Goal: Check status

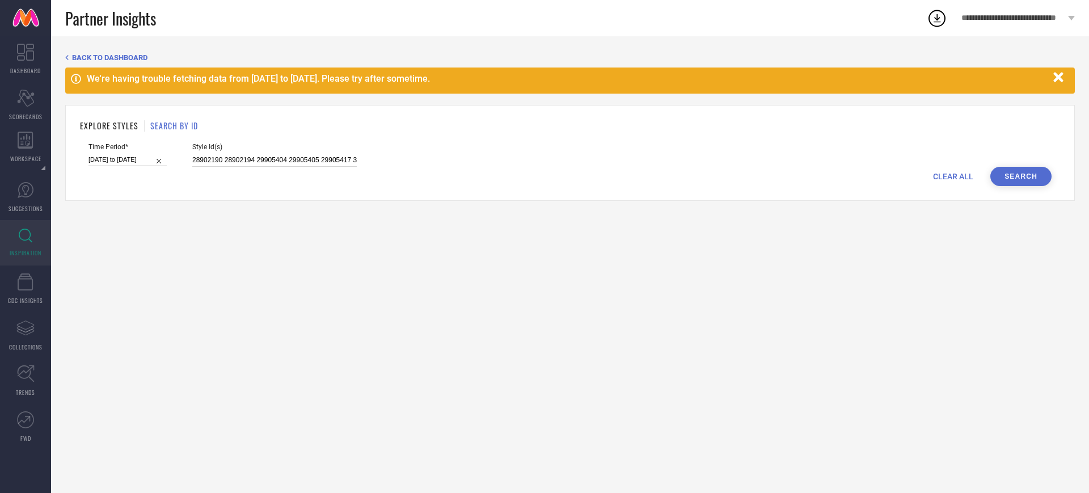
click at [223, 162] on input "28902190 28902194 29905404 29905405 29905417 31742211 31742235 31742237 3174224…" at bounding box center [274, 160] width 164 height 13
paste input "1100562"
type input "11005624"
click at [162, 162] on input at bounding box center [127, 160] width 78 height 12
select select "8"
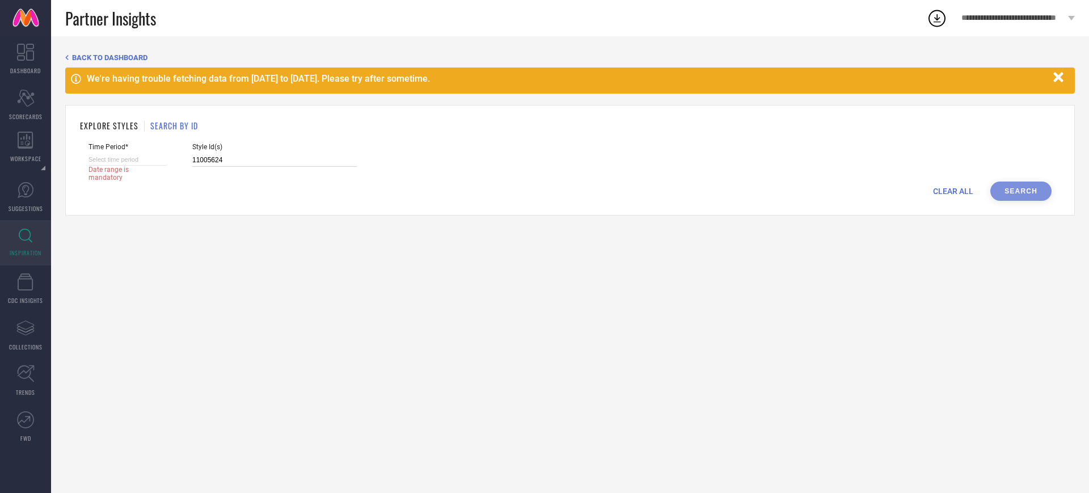
select select "2025"
select select "9"
select select "2025"
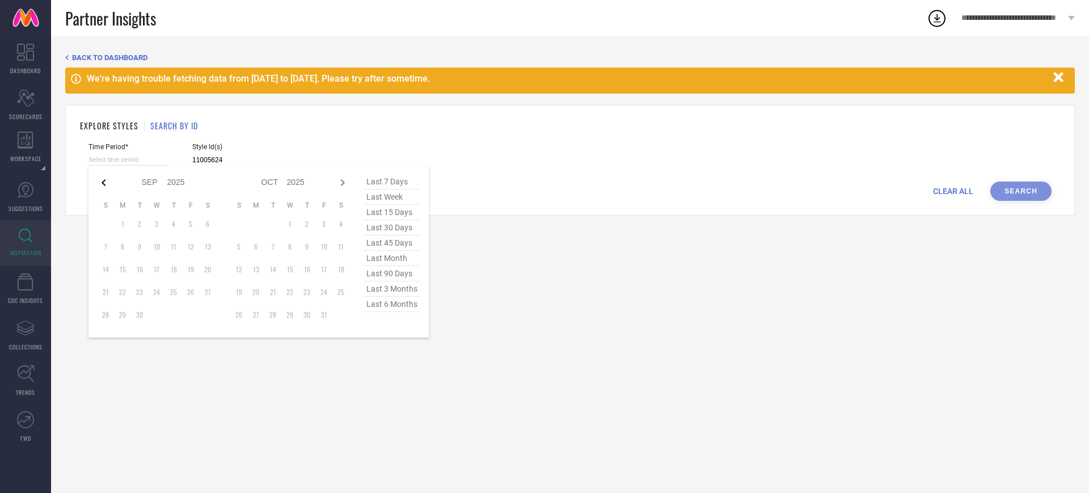
type input "11005624"
click at [108, 183] on icon at bounding box center [104, 183] width 14 height 14
select select "7"
select select "2025"
select select "8"
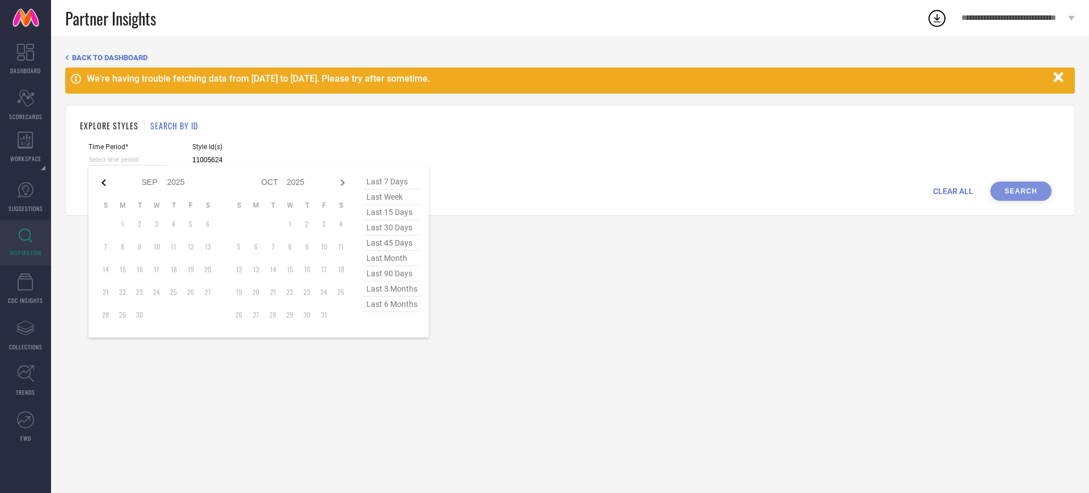
select select "2025"
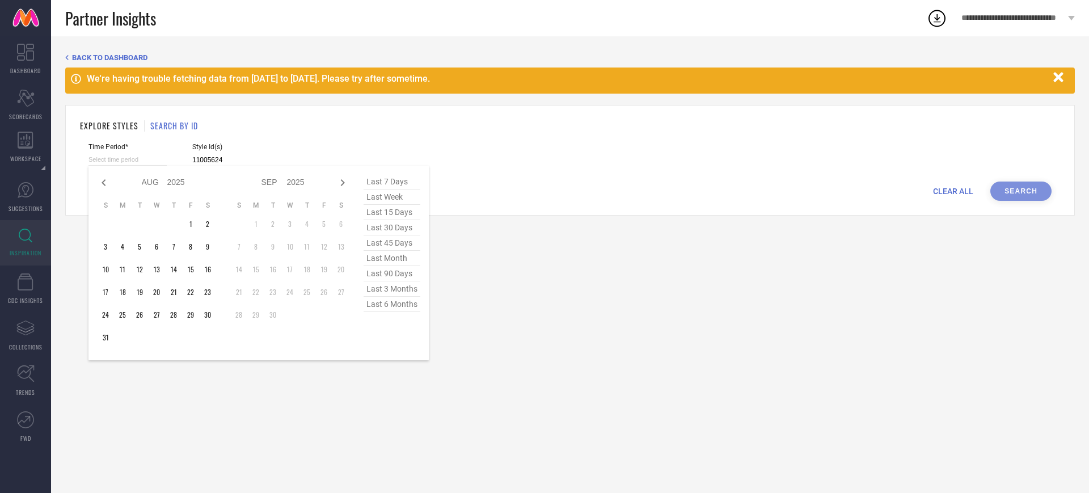
click at [108, 183] on icon at bounding box center [104, 183] width 14 height 14
select select "4"
select select "2025"
select select "5"
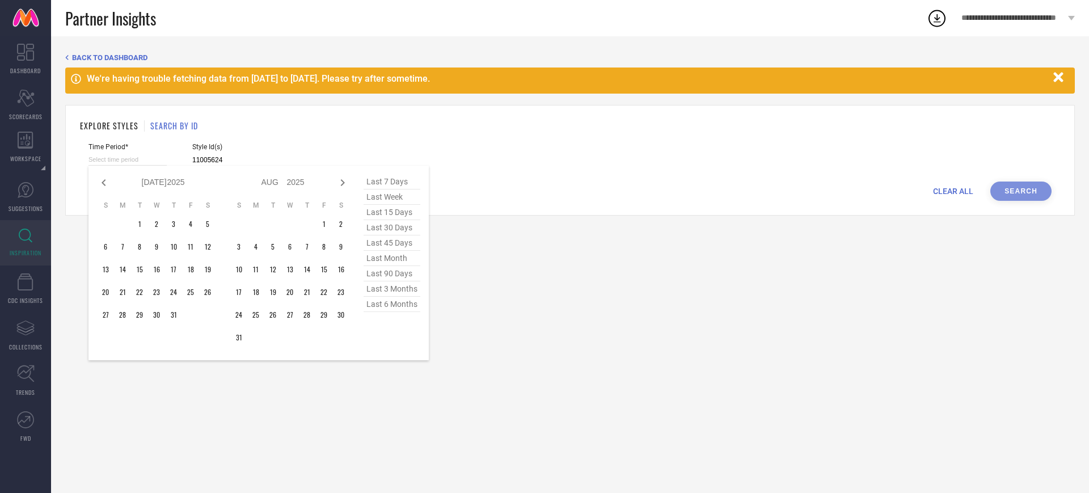
select select "2025"
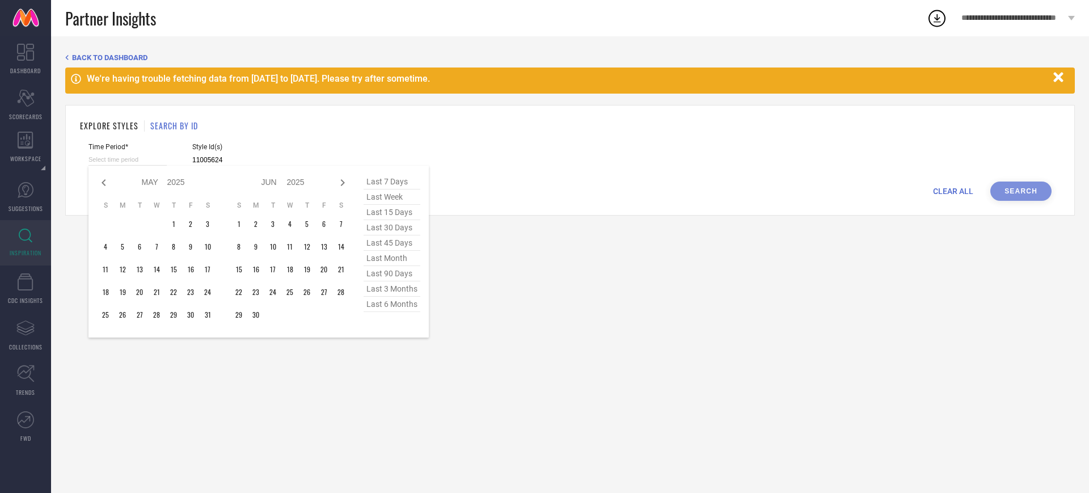
click at [108, 183] on icon at bounding box center [104, 183] width 14 height 14
select select "3"
select select "2025"
select select "4"
select select "2025"
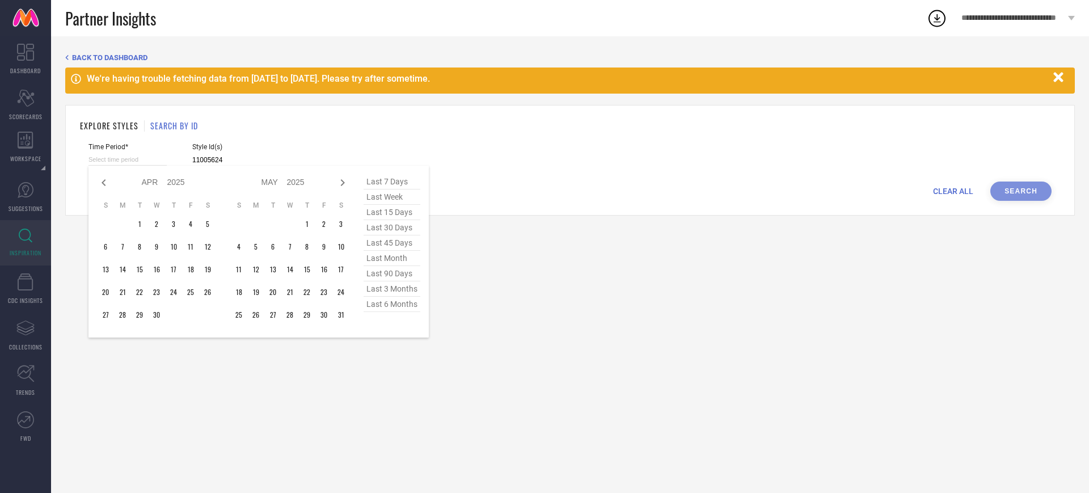
click at [108, 183] on icon at bounding box center [104, 183] width 14 height 14
select select "2"
select select "2025"
select select "3"
select select "2025"
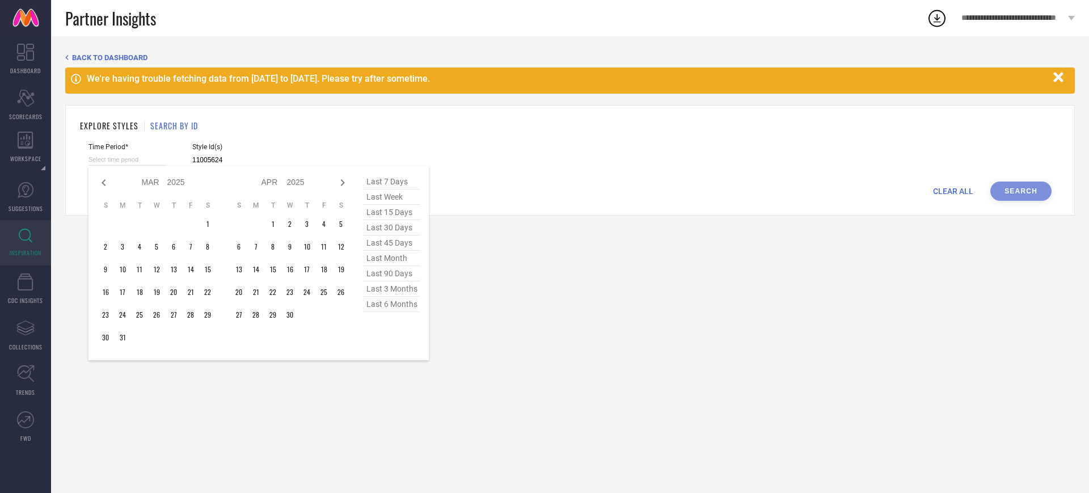
click at [108, 183] on icon at bounding box center [104, 183] width 14 height 14
select select "1"
select select "2025"
select select "2"
select select "2025"
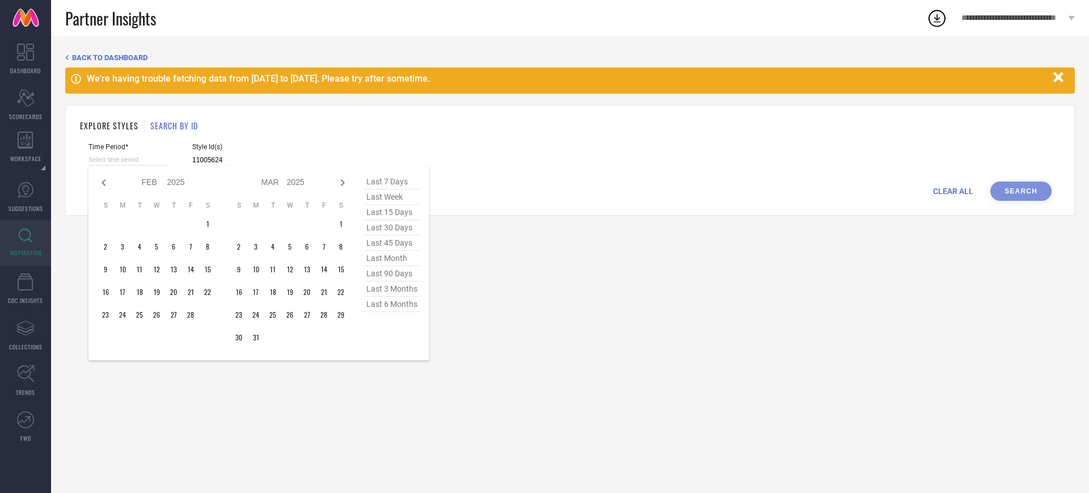
click at [108, 183] on icon at bounding box center [104, 183] width 14 height 14
select select "2025"
select select "1"
select select "2025"
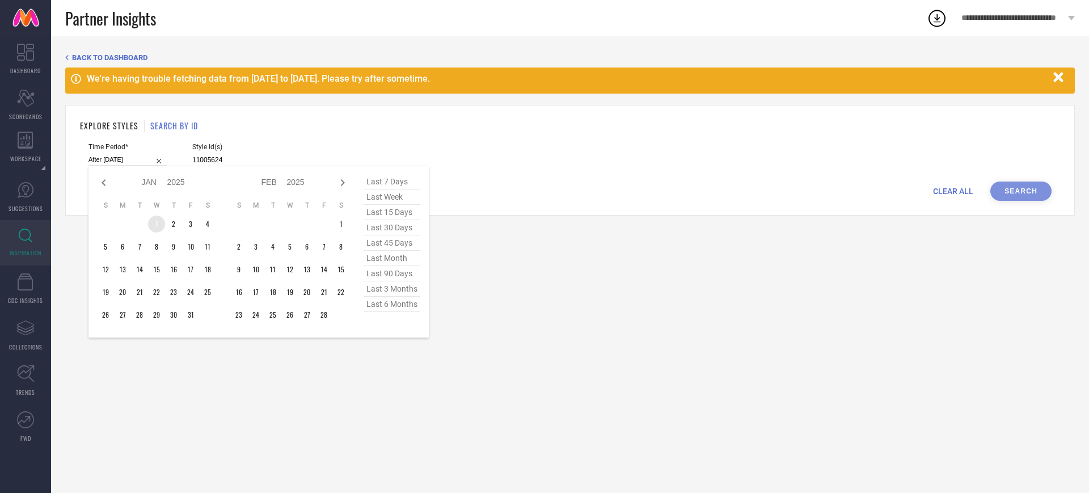
click at [154, 220] on td "1" at bounding box center [156, 224] width 17 height 17
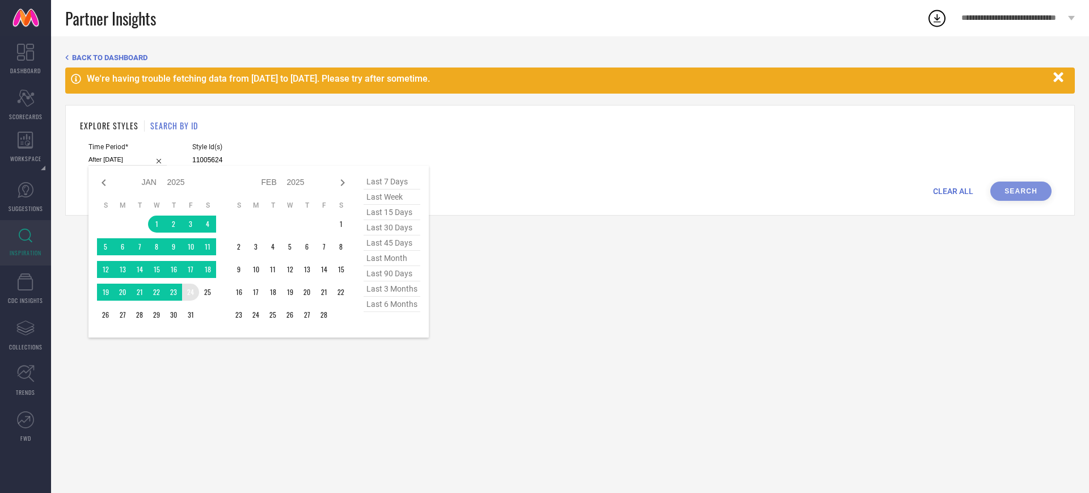
type input "[DATE] to [DATE]"
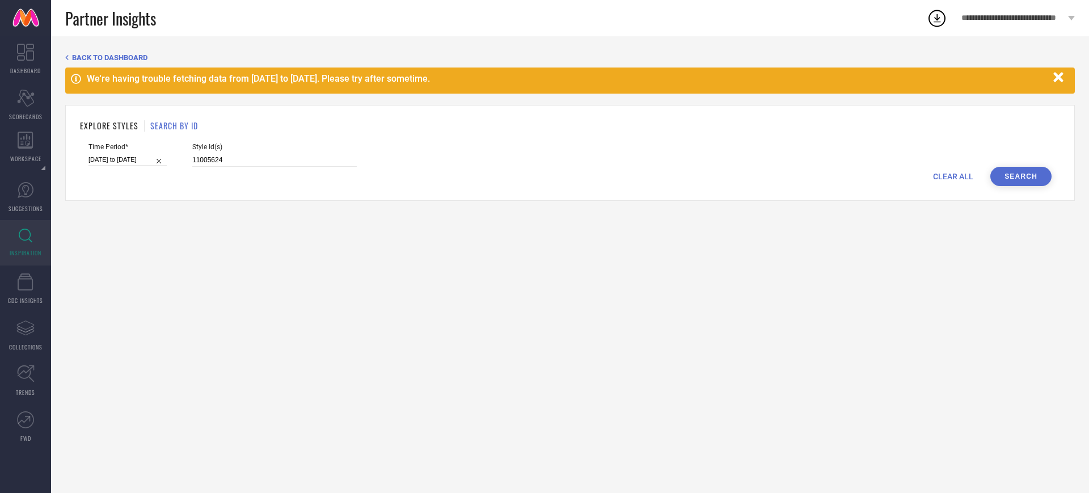
drag, startPoint x: 190, startPoint y: 305, endPoint x: 1023, endPoint y: 175, distance: 843.2
click at [1023, 175] on button "Search" at bounding box center [1020, 176] width 61 height 19
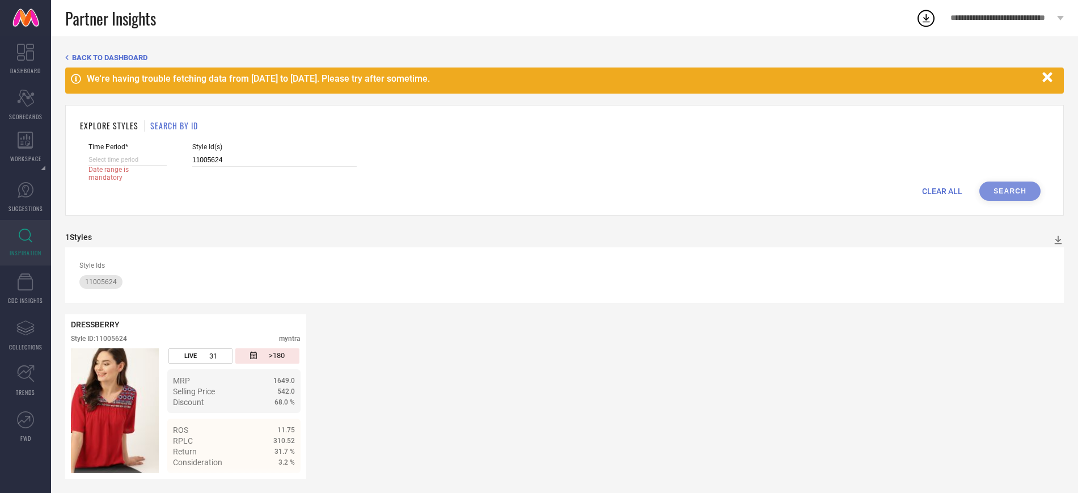
select select "8"
select select "2025"
select select "9"
select select "2025"
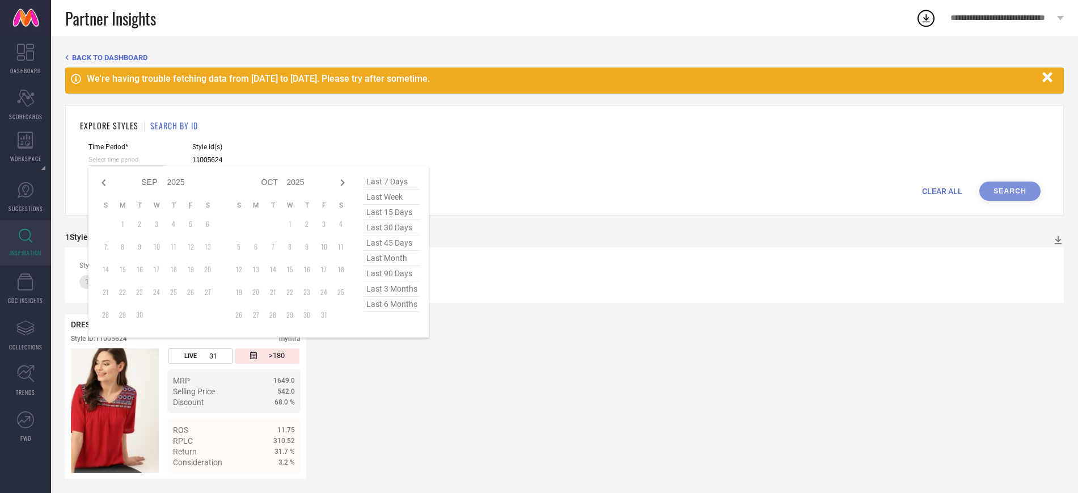
click at [164, 163] on input at bounding box center [127, 160] width 78 height 12
click at [106, 184] on icon at bounding box center [104, 183] width 14 height 14
select select "7"
select select "2025"
select select "8"
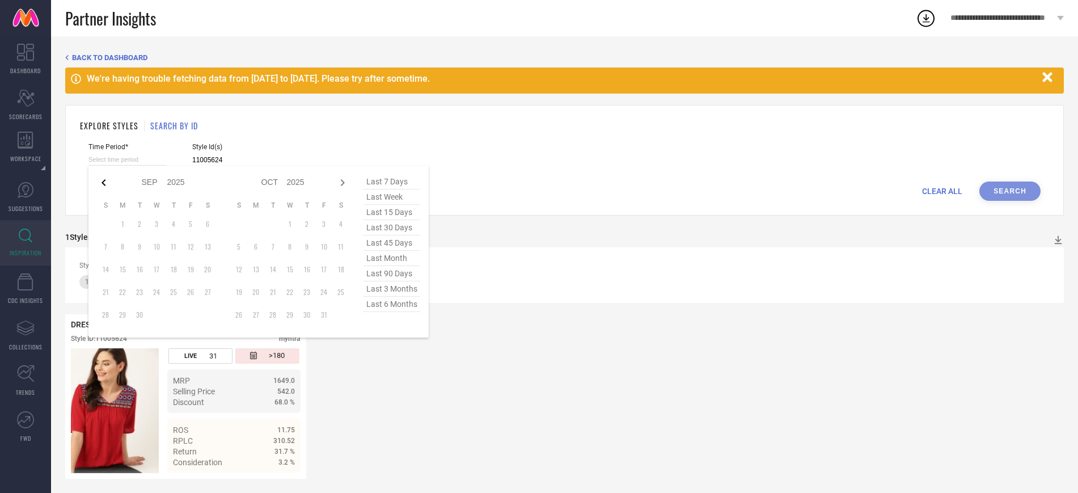
select select "2025"
click at [106, 184] on icon at bounding box center [104, 183] width 14 height 14
select select "6"
select select "2025"
select select "7"
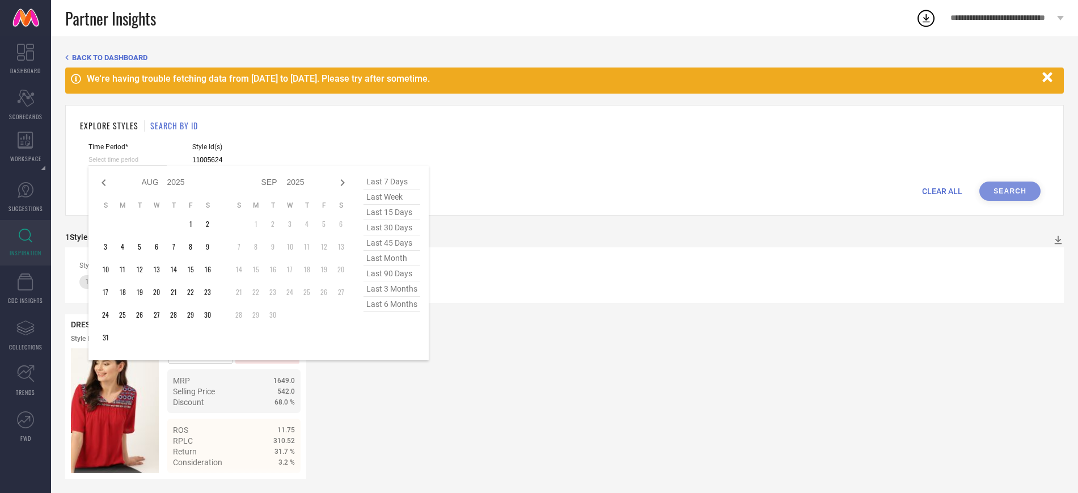
select select "2025"
click at [106, 184] on icon at bounding box center [104, 183] width 14 height 14
select select "5"
select select "2025"
select select "6"
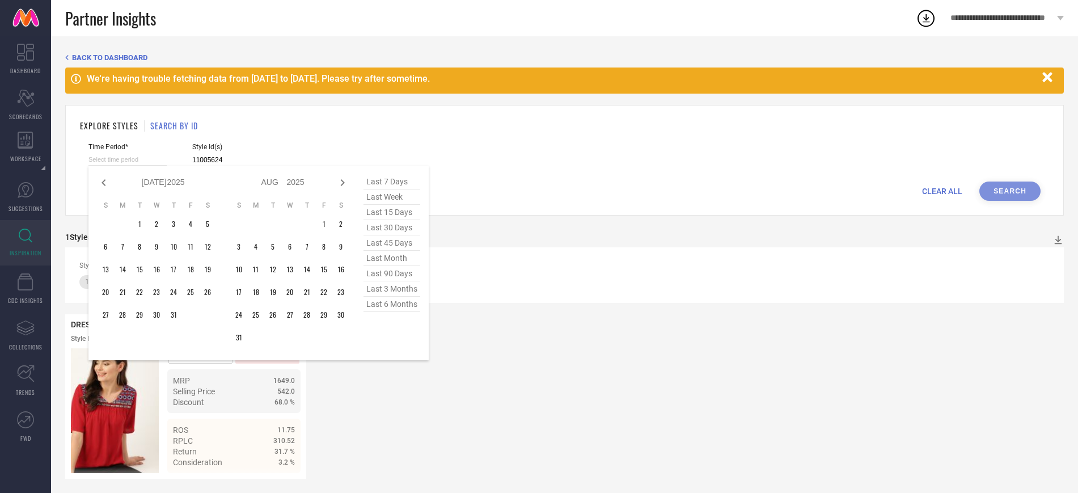
select select "2025"
click at [106, 184] on icon at bounding box center [104, 183] width 14 height 14
select select "2"
select select "2025"
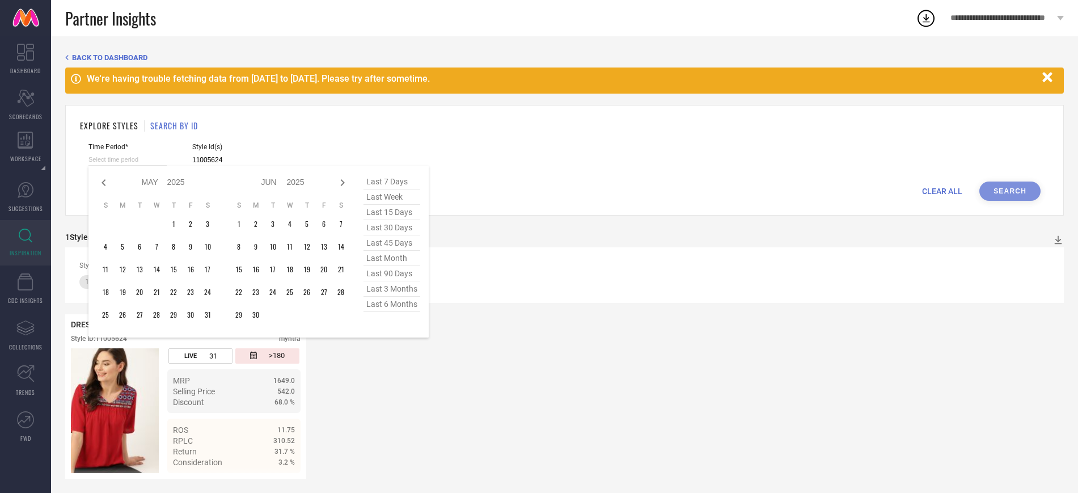
select select "3"
select select "2025"
click at [106, 184] on icon at bounding box center [104, 183] width 14 height 14
select select "1"
select select "2025"
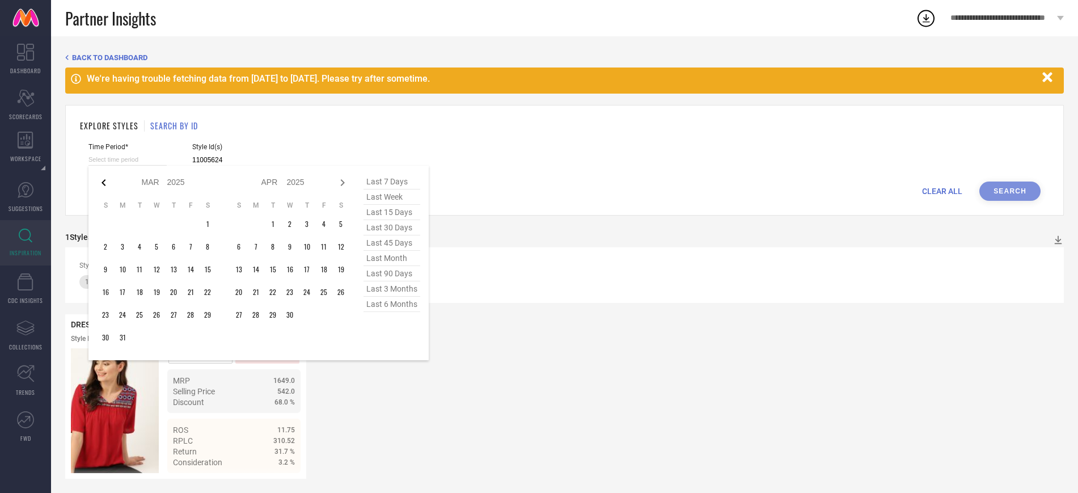
select select "2"
select select "2025"
click at [106, 184] on icon at bounding box center [104, 183] width 14 height 14
select select "2025"
select select "1"
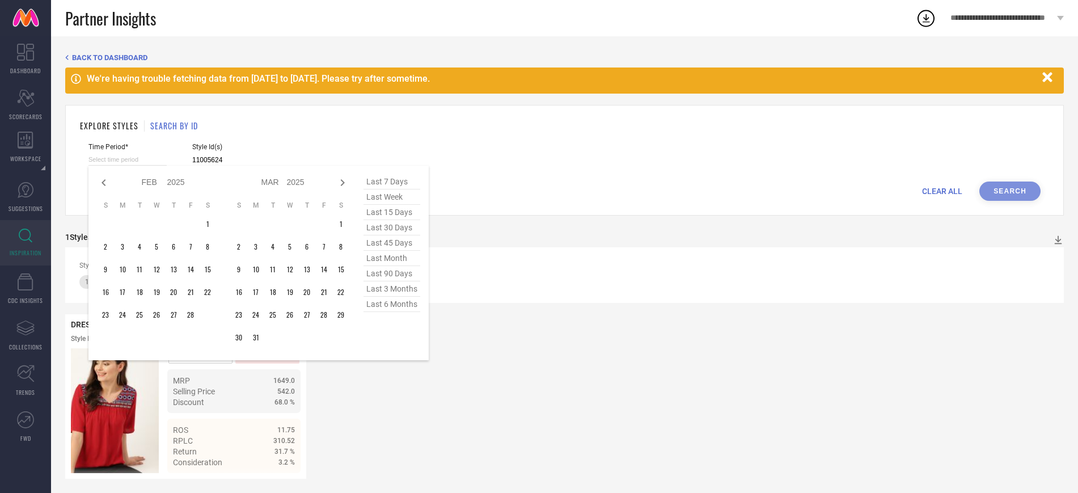
select select "2025"
click at [156, 311] on td "29" at bounding box center [156, 314] width 17 height 17
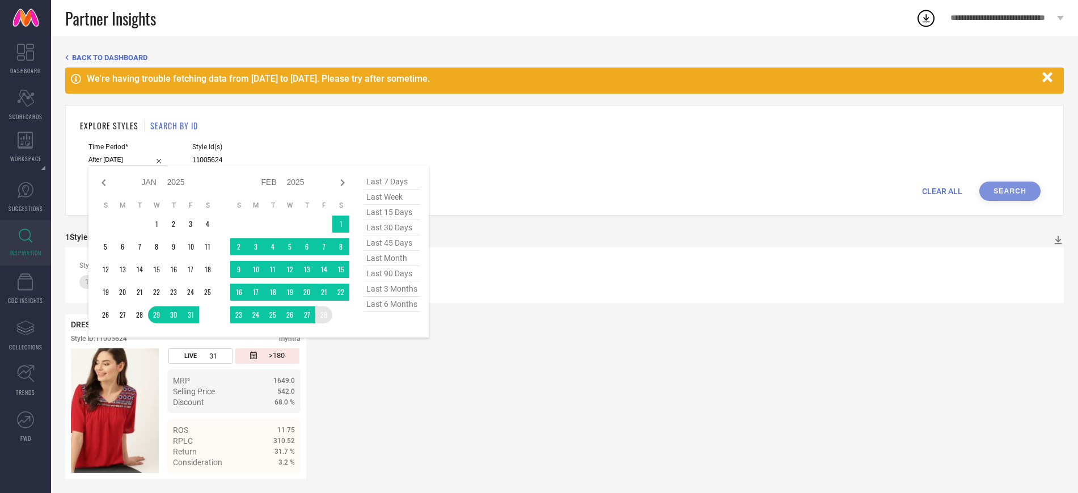
type input "[DATE] to [DATE]"
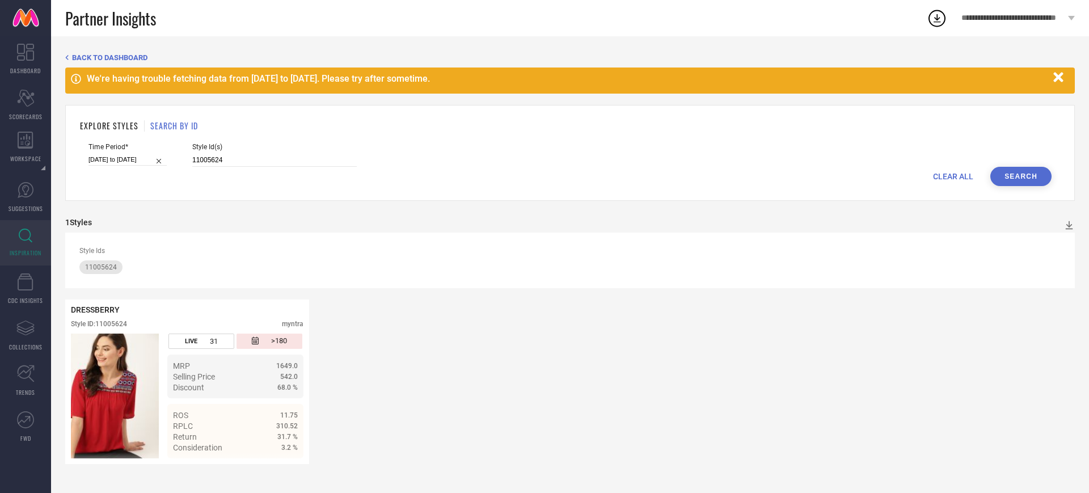
click at [1025, 175] on button "Search" at bounding box center [1020, 176] width 61 height 19
click at [217, 159] on input "11005624" at bounding box center [274, 160] width 164 height 13
paste input "9018122"
type input "19018122"
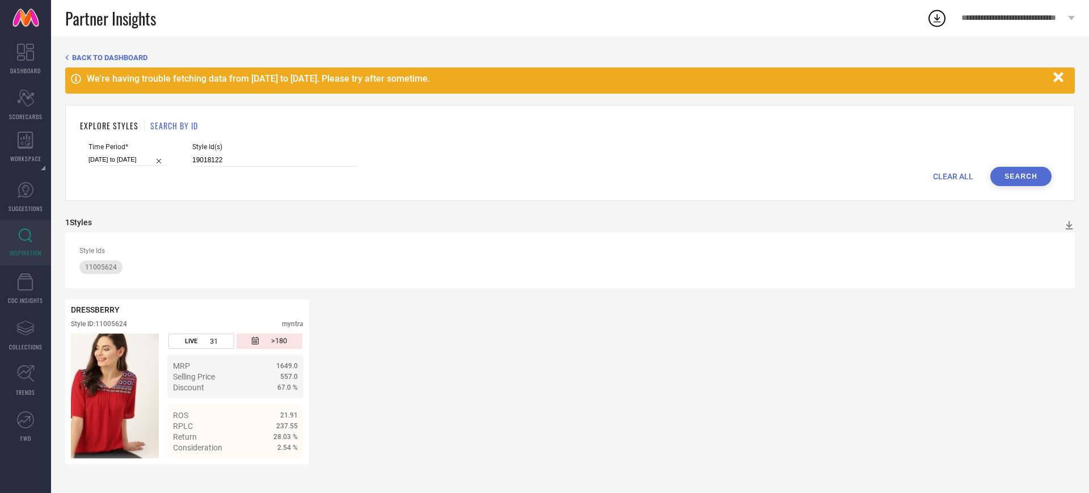
click at [1028, 168] on button "Search" at bounding box center [1020, 176] width 61 height 19
